Goal: Navigation & Orientation: Find specific page/section

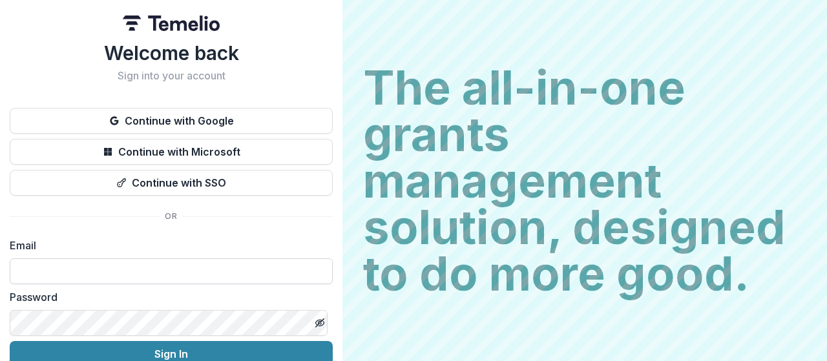
drag, startPoint x: 0, startPoint y: 0, endPoint x: 37, endPoint y: 270, distance: 272.6
click at [37, 270] on input at bounding box center [171, 271] width 323 height 26
type input "**********"
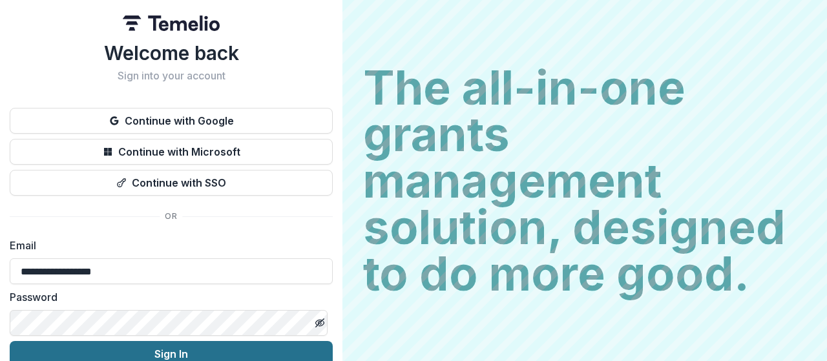
click at [185, 351] on button "Sign In" at bounding box center [171, 354] width 323 height 26
